Goal: Information Seeking & Learning: Learn about a topic

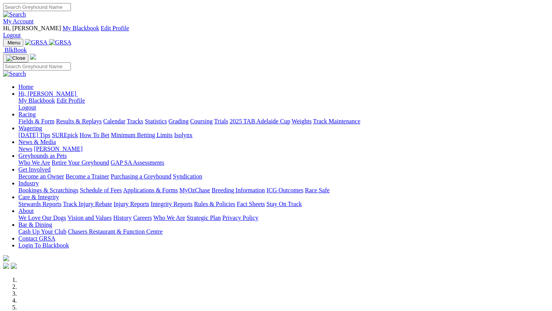
scroll to position [290, 0]
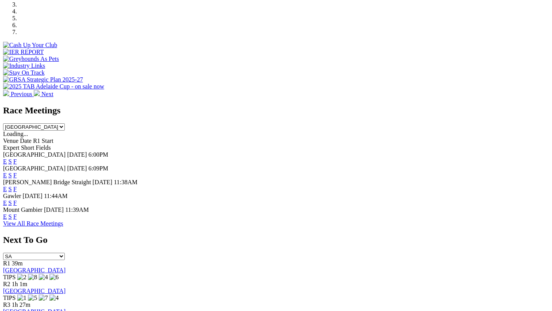
click at [17, 200] on link "F" at bounding box center [14, 203] width 3 height 7
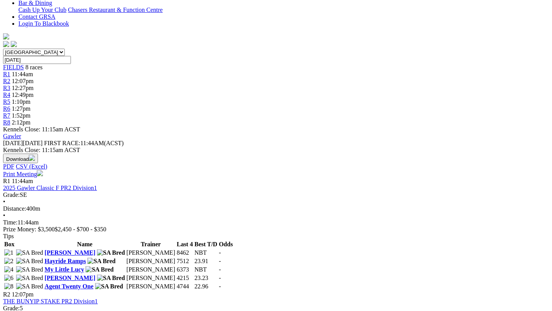
scroll to position [238, 0]
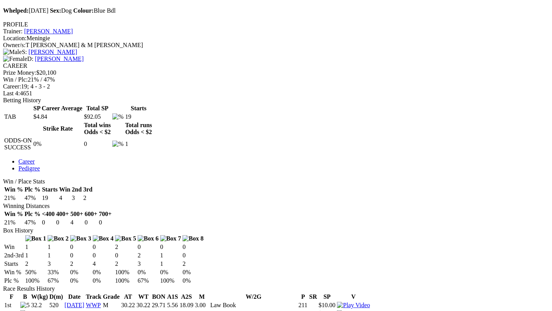
scroll to position [308, 0]
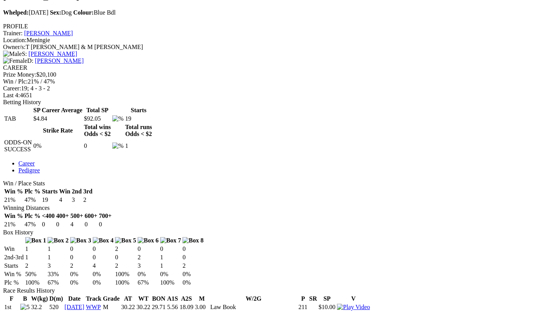
drag, startPoint x: 181, startPoint y: 192, endPoint x: 169, endPoint y: 190, distance: 12.5
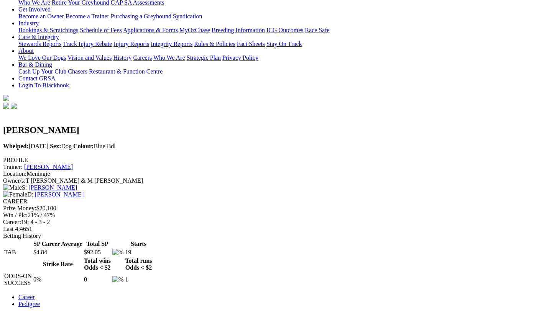
scroll to position [175, 0]
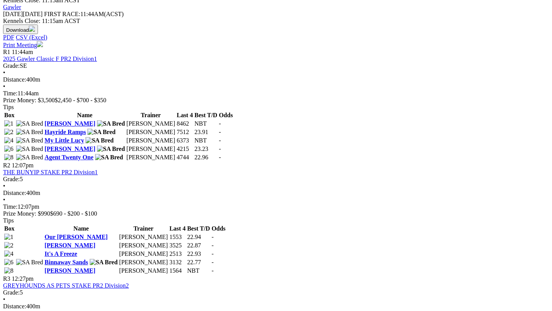
scroll to position [375, 0]
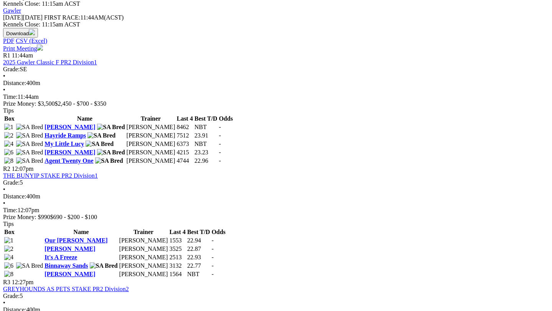
scroll to position [365, 0]
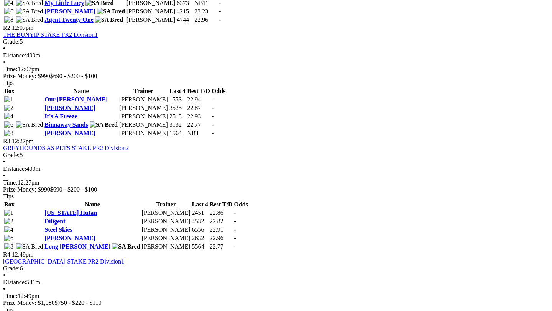
scroll to position [505, 0]
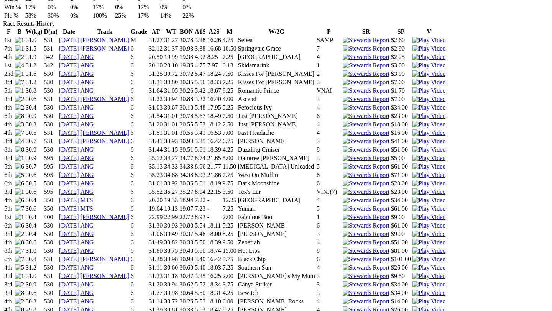
scroll to position [572, 0]
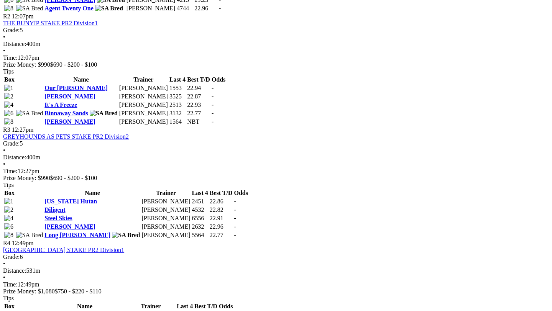
scroll to position [516, 0]
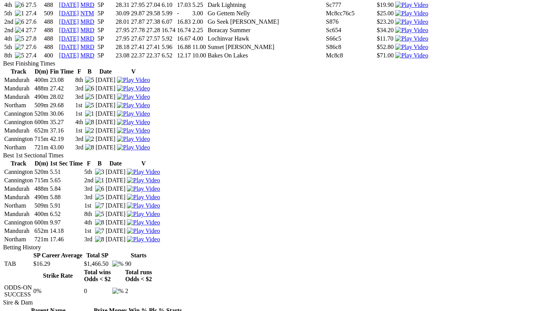
scroll to position [1313, 0]
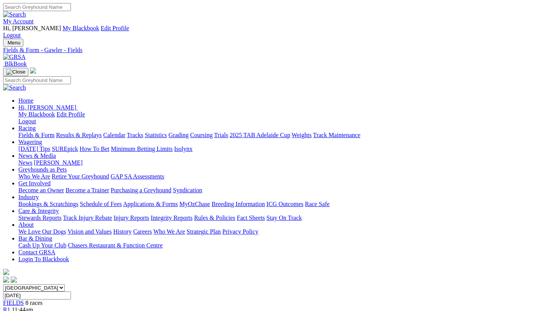
click at [30, 132] on link "Fields & Form" at bounding box center [36, 135] width 36 height 7
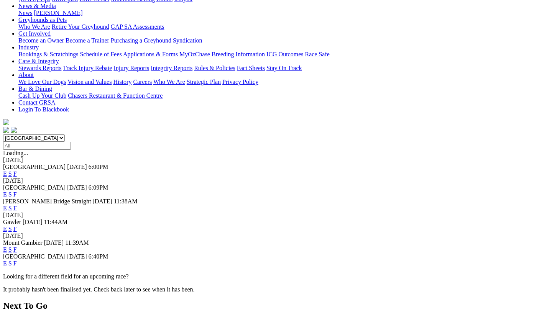
scroll to position [161, 0]
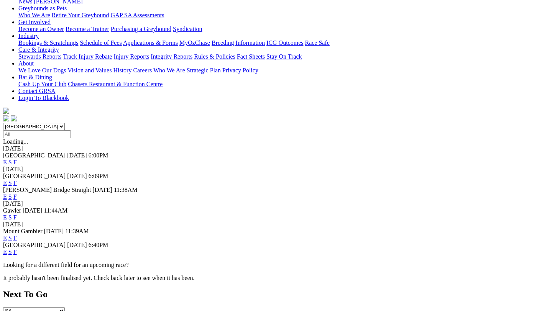
click at [17, 249] on link "F" at bounding box center [14, 252] width 3 height 7
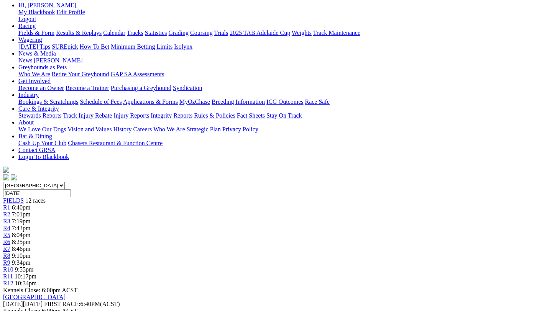
scroll to position [104, 0]
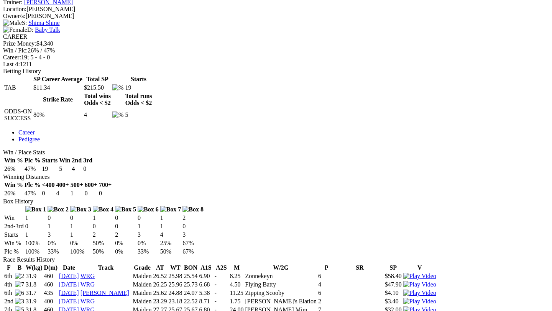
scroll to position [336, 0]
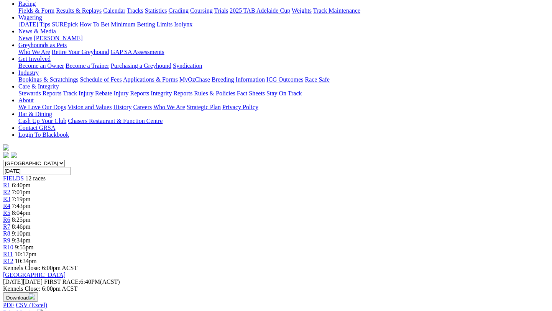
scroll to position [130, 0]
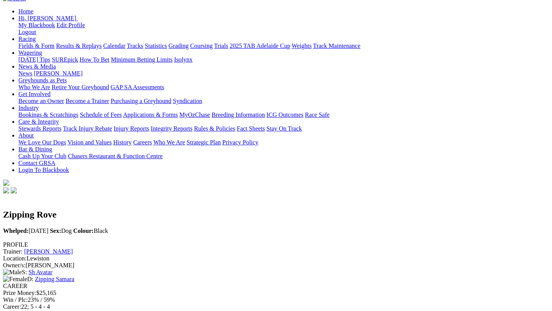
scroll to position [87, 0]
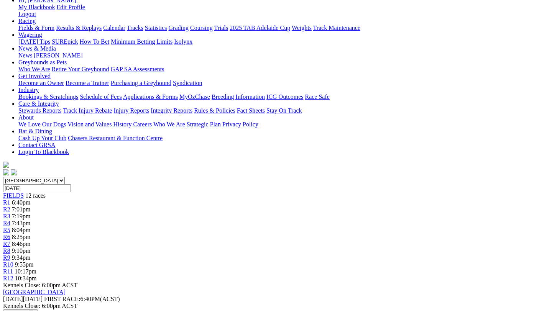
scroll to position [110, 0]
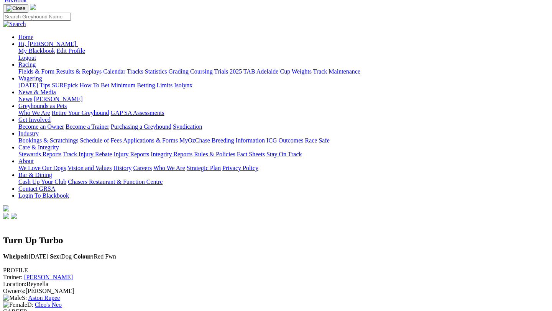
scroll to position [65, 0]
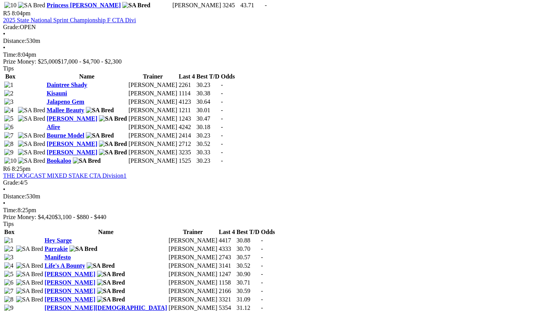
scroll to position [962, 0]
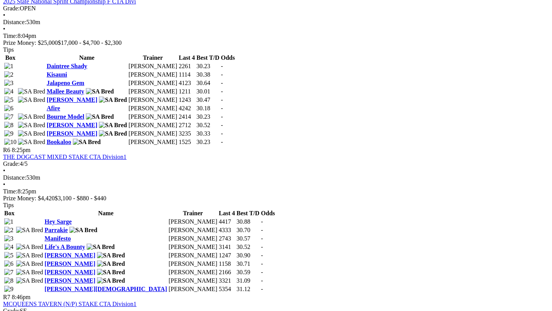
scroll to position [981, 0]
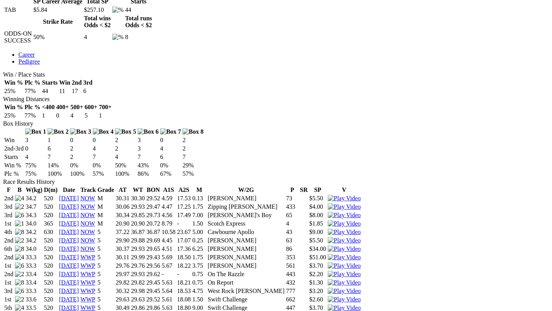
scroll to position [429, 0]
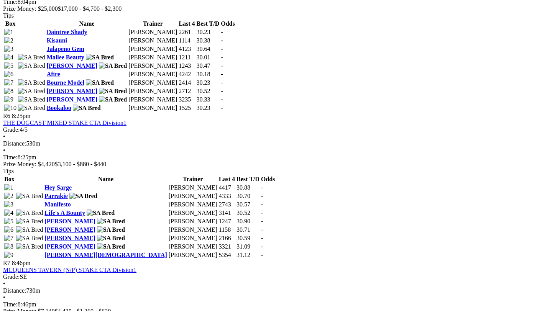
scroll to position [1015, 0]
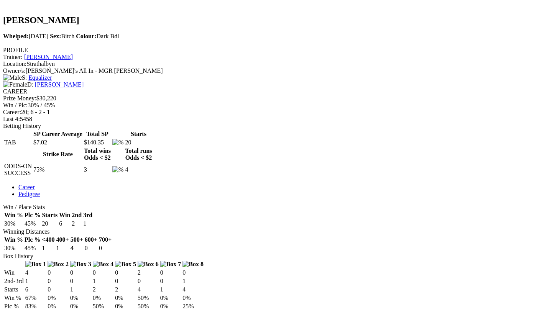
scroll to position [287, 0]
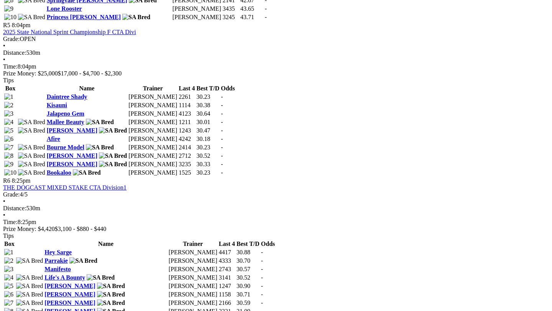
scroll to position [958, 0]
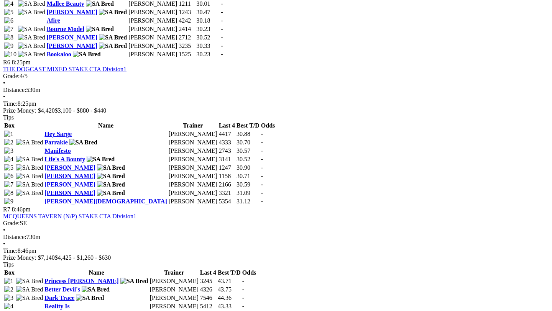
scroll to position [1070, 0]
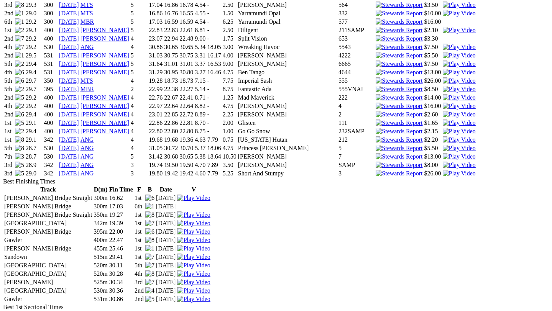
scroll to position [1453, 0]
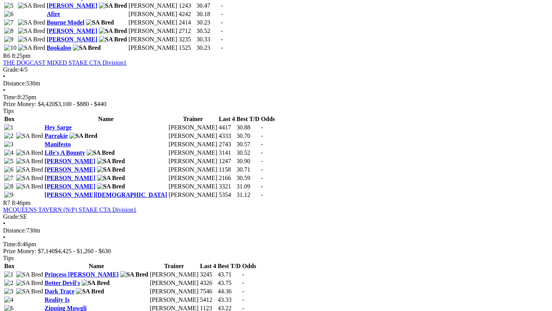
scroll to position [1071, 0]
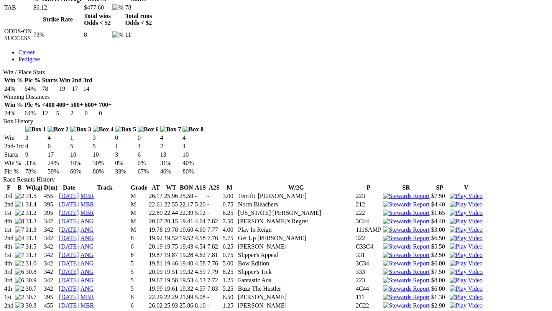
scroll to position [395, 0]
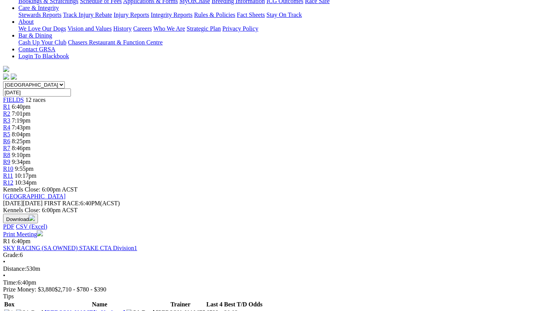
scroll to position [193, 0]
